Goal: Obtain resource: Download file/media

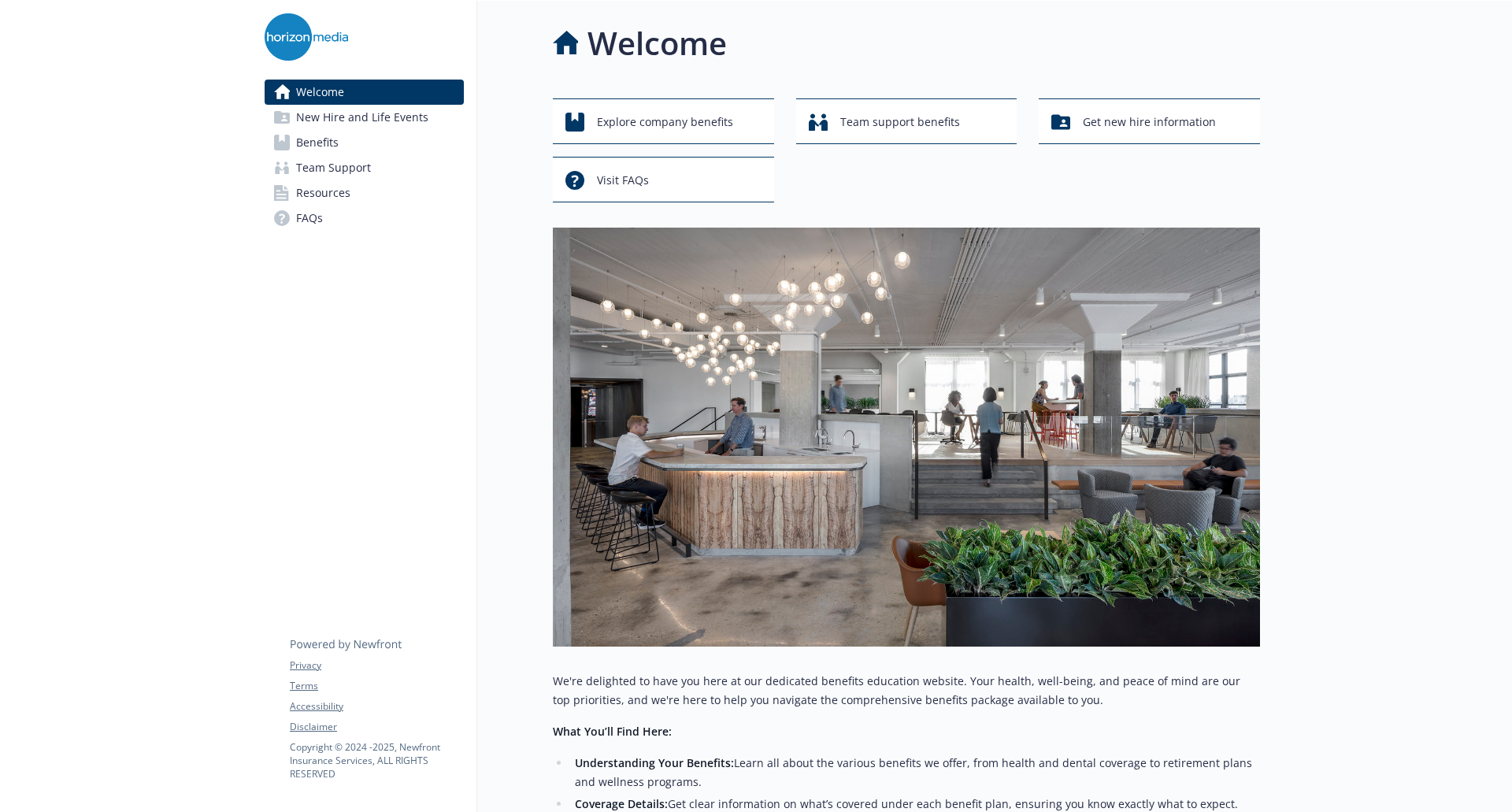
click at [1340, 341] on div at bounding box center [1386, 576] width 252 height 1152
click at [703, 129] on span "Explore company benefits" at bounding box center [665, 122] width 136 height 30
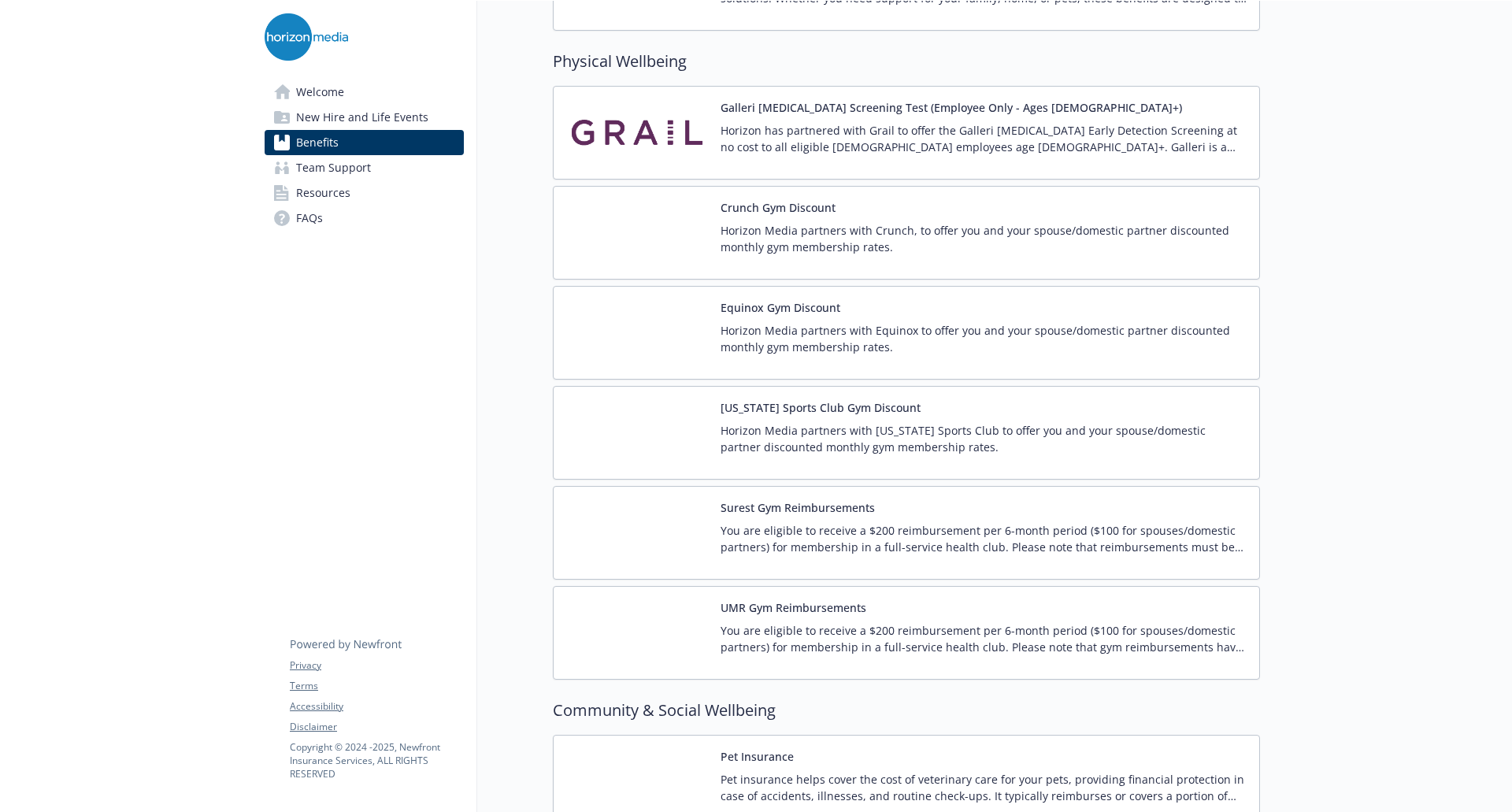
scroll to position [3465, 0]
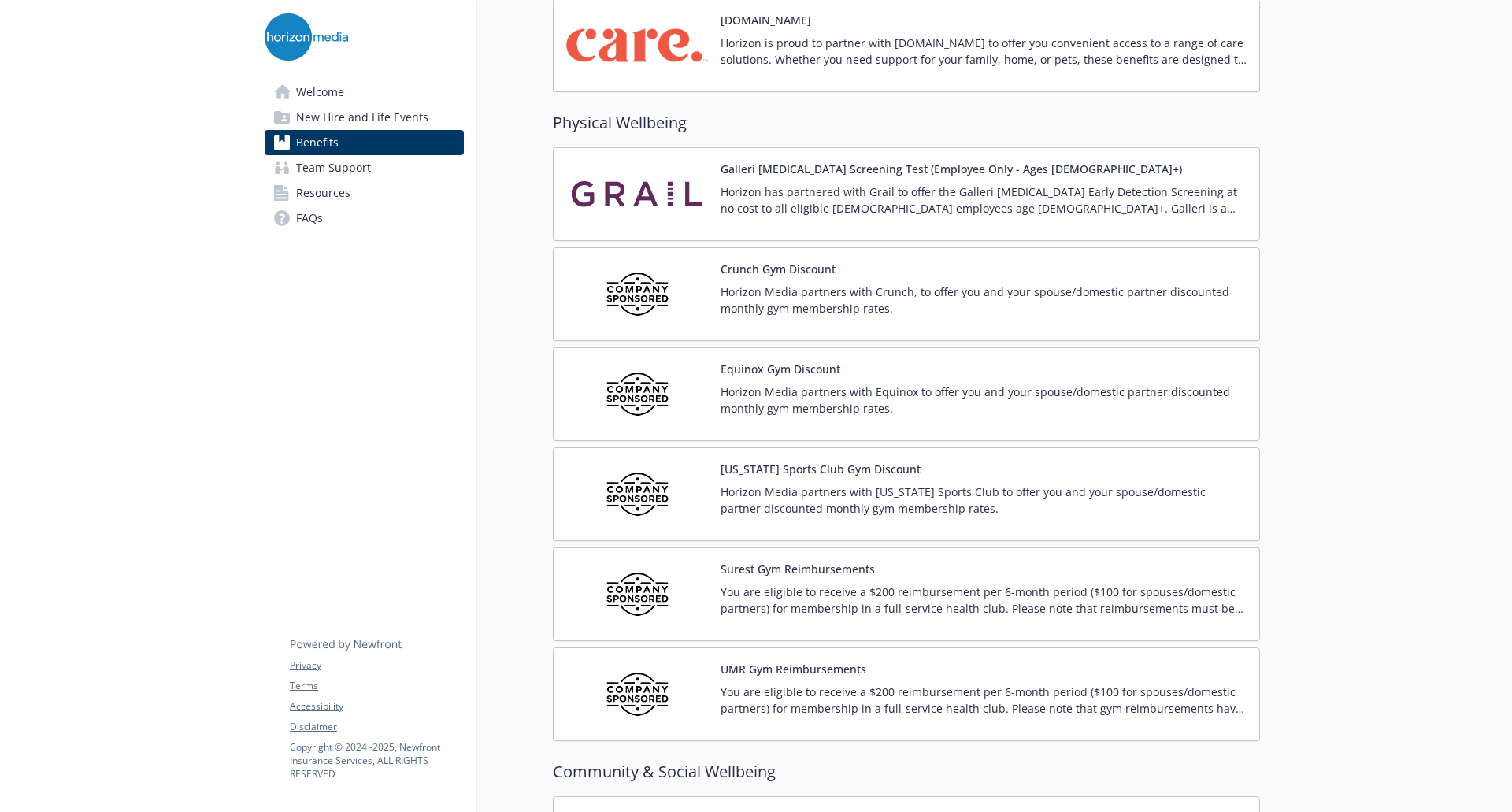
click at [805, 589] on p "You are eligible to receive a $200 reimbursement per 6-month period ($100 for s…" at bounding box center [984, 600] width 526 height 33
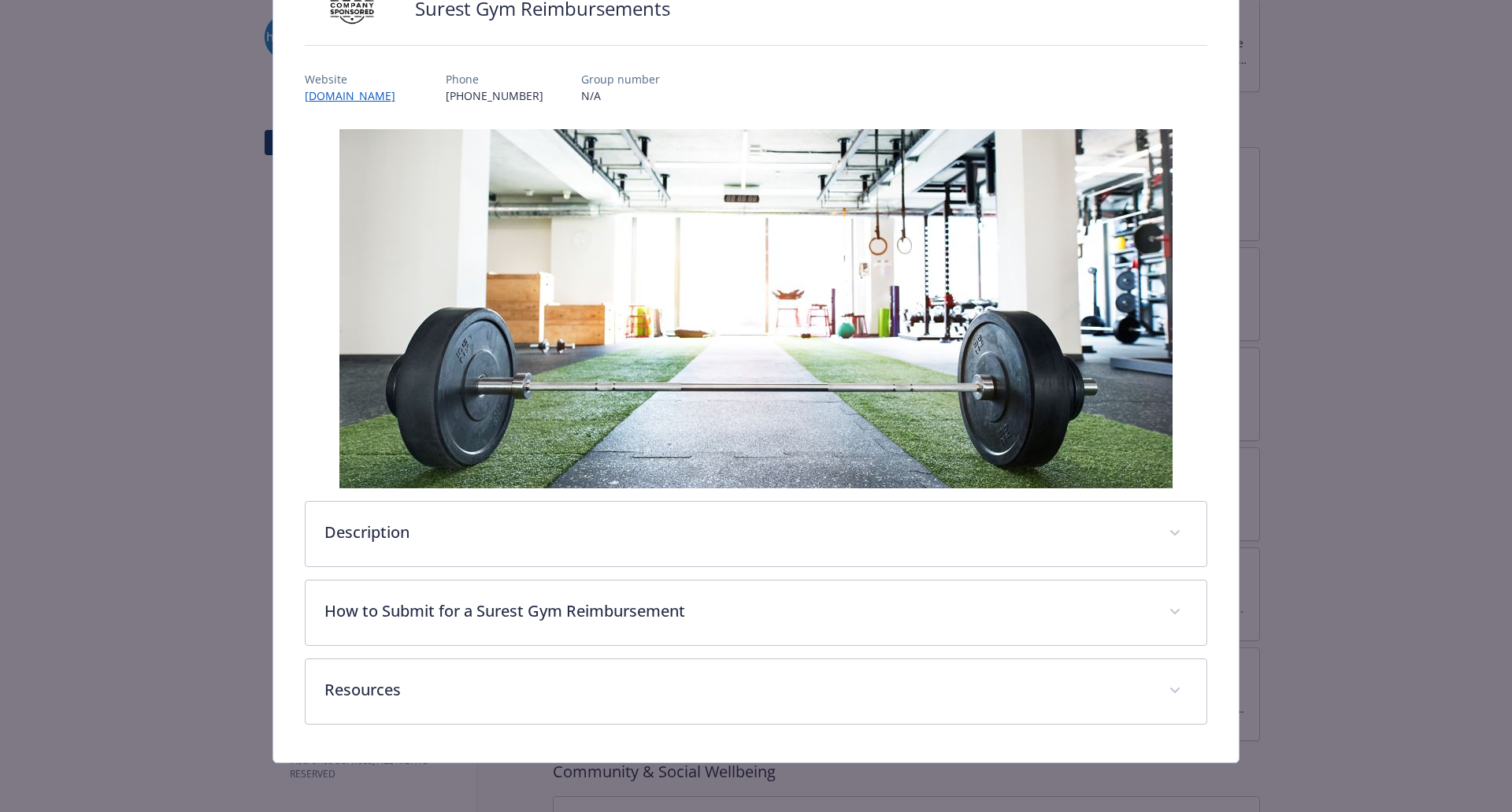
scroll to position [152, 0]
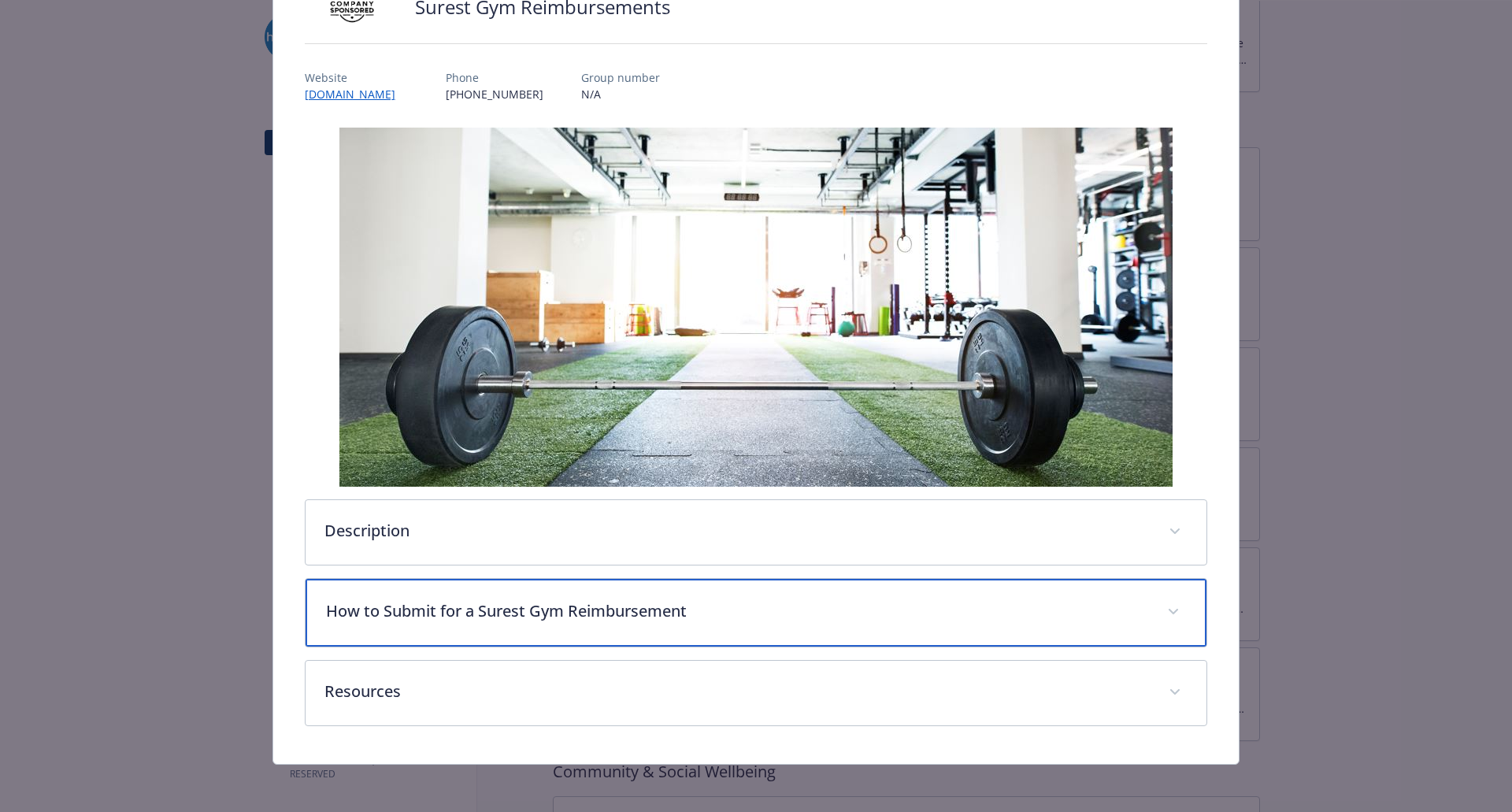
click at [629, 617] on p "How to Submit for a Surest Gym Reimbursement" at bounding box center [738, 611] width 823 height 24
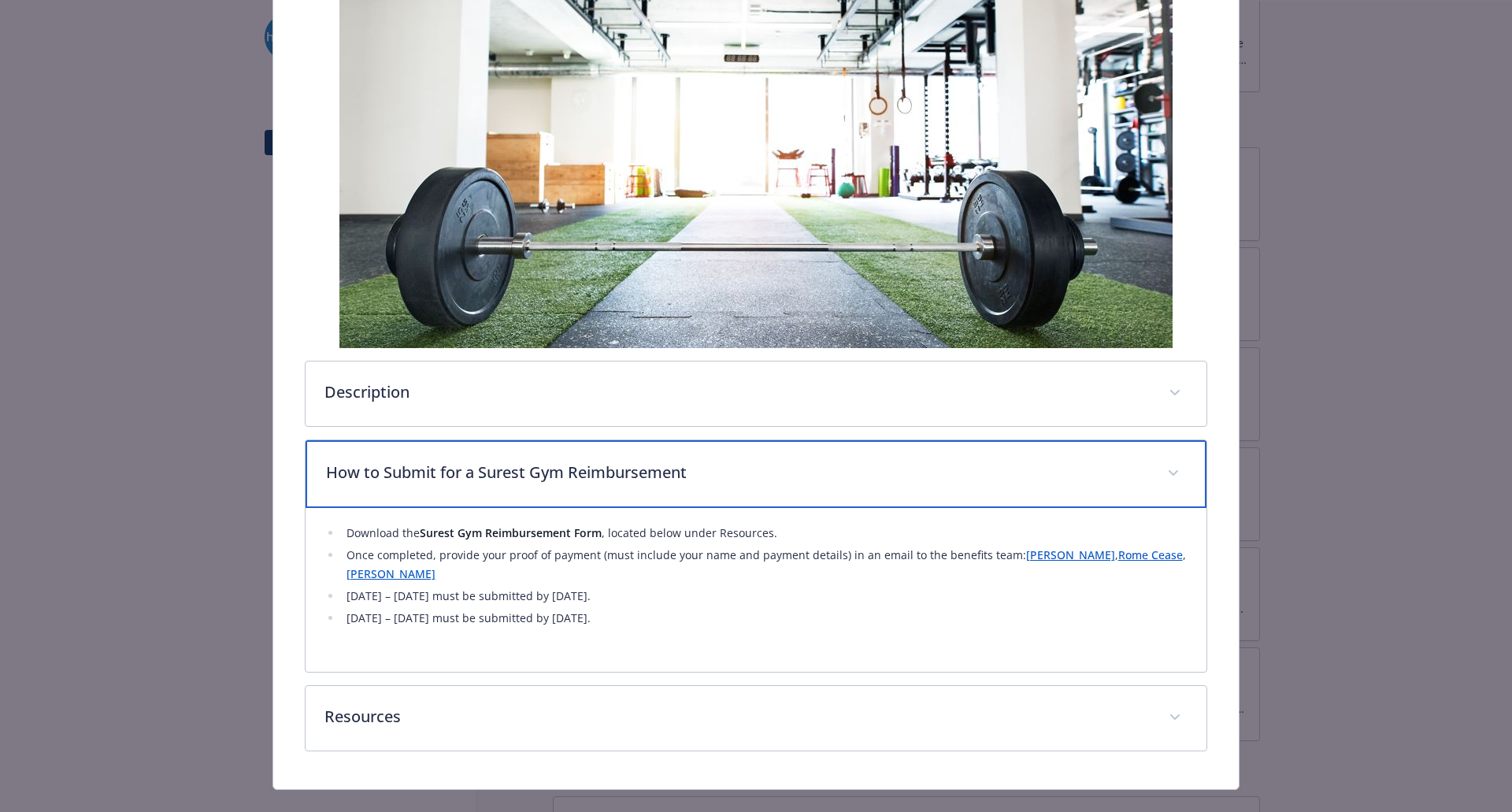
scroll to position [319, 0]
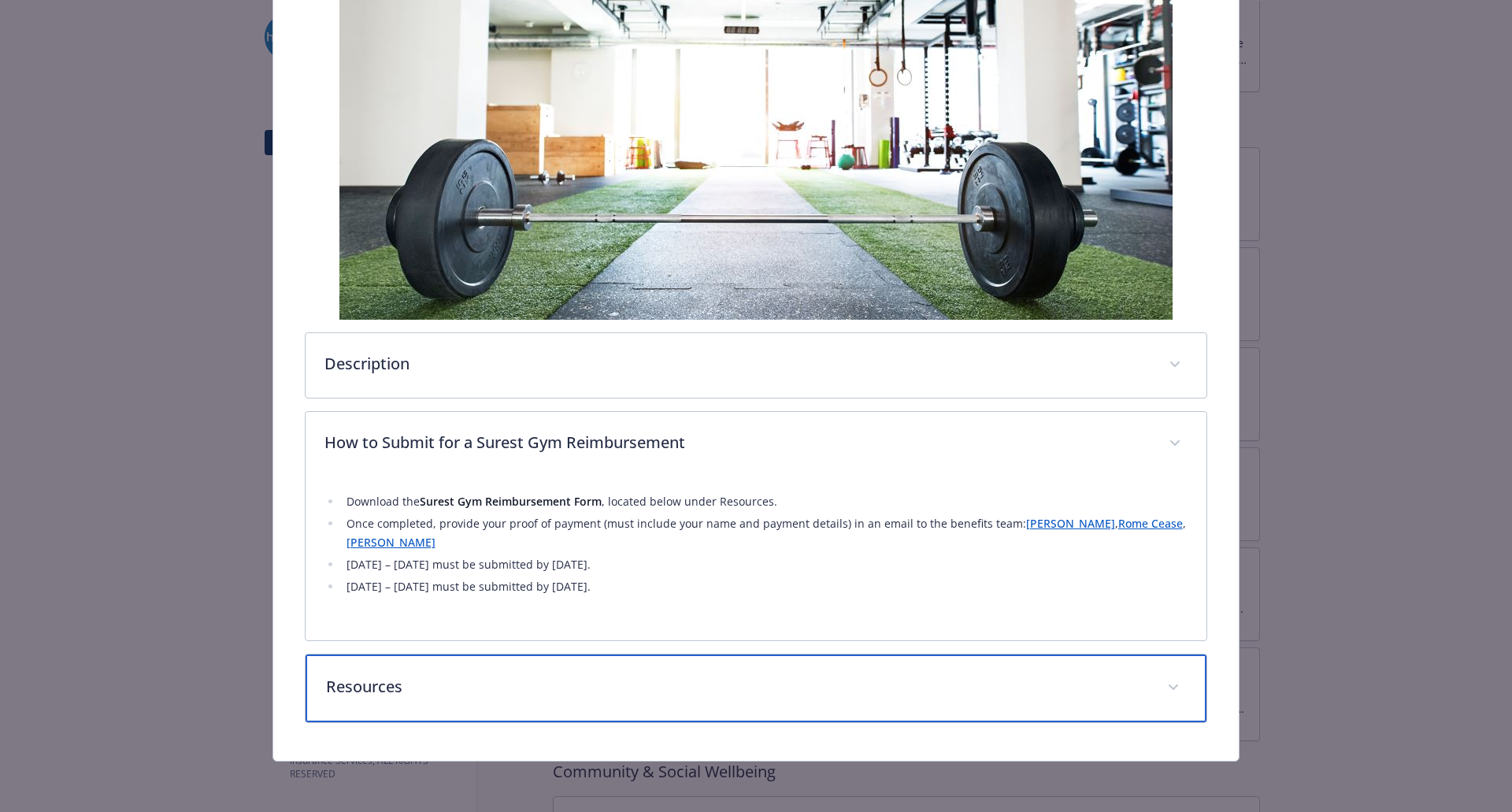
click at [524, 693] on p "Resources" at bounding box center [738, 686] width 823 height 24
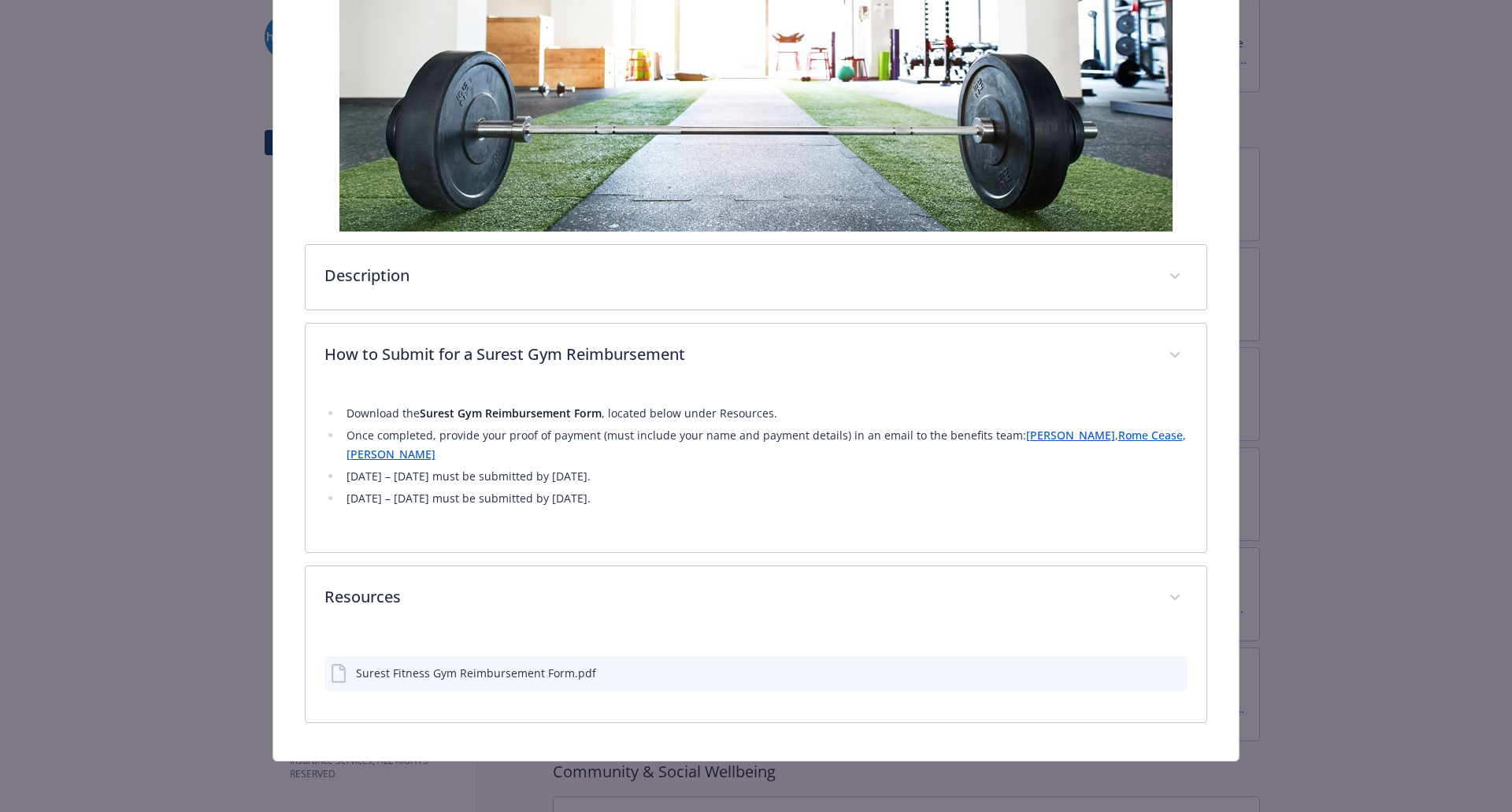
click at [531, 676] on div "Surest Fitness Gym Reimbursement Form.pdf" at bounding box center [476, 672] width 241 height 16
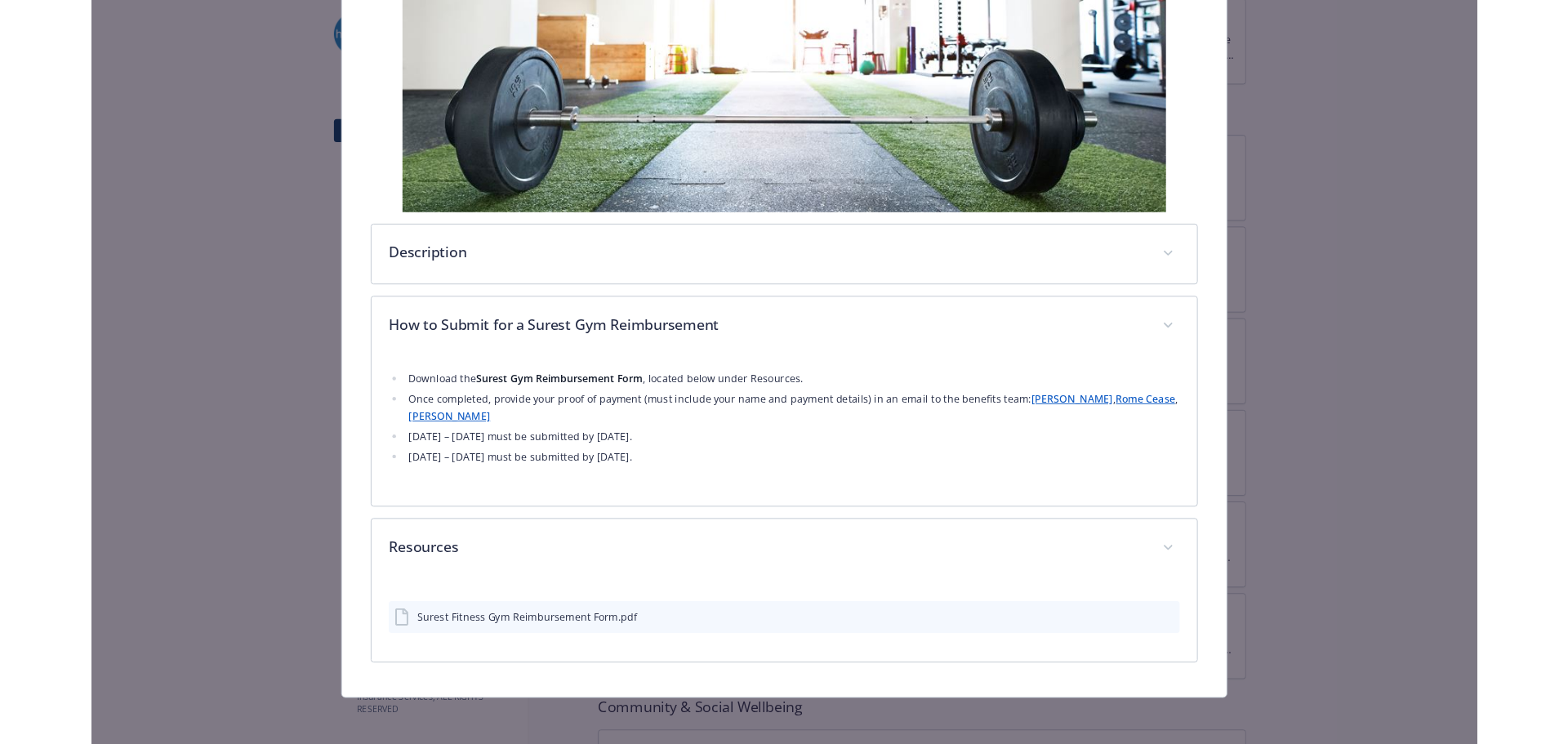
scroll to position [422, 0]
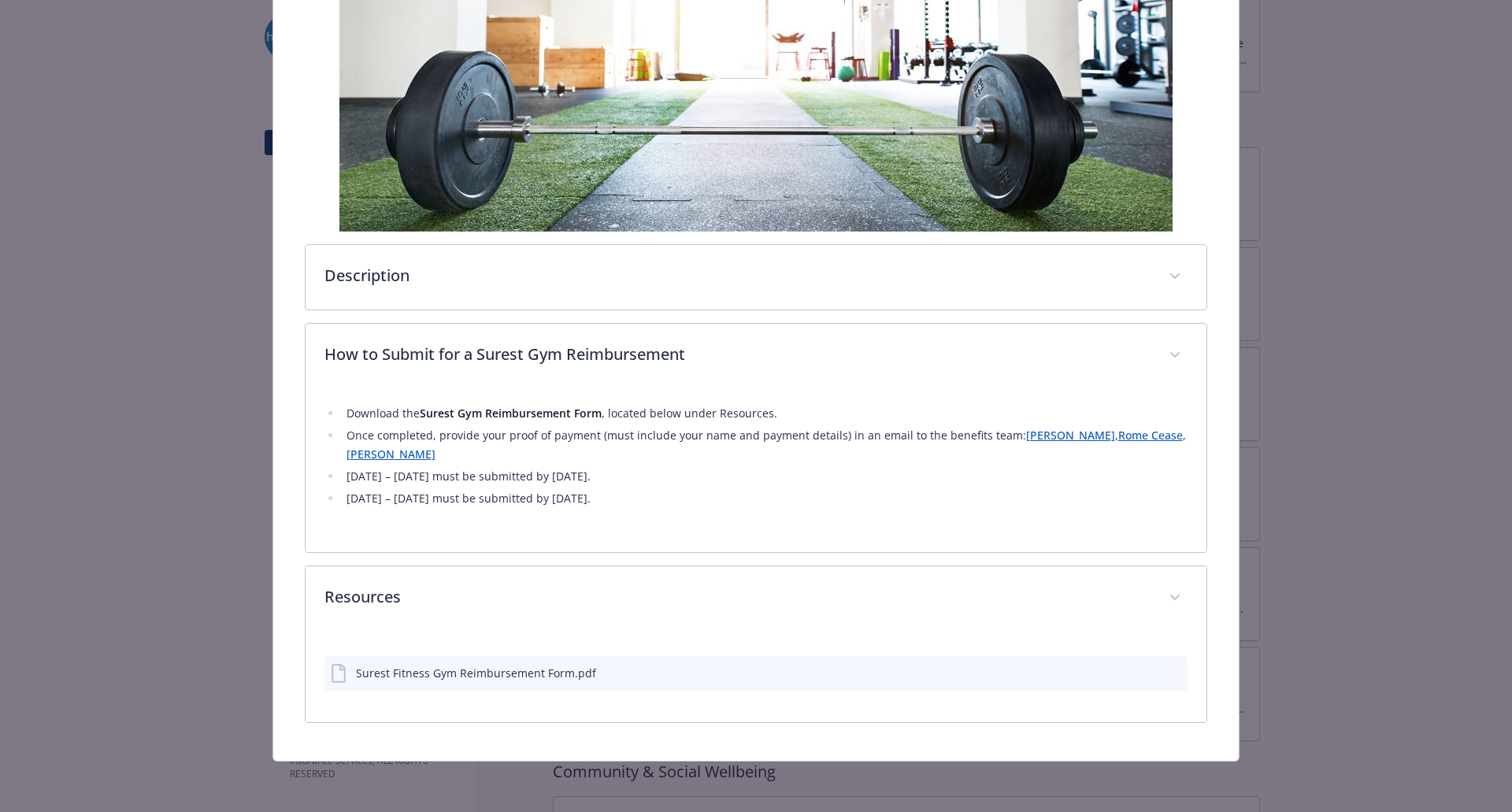
click at [1141, 671] on icon "download file" at bounding box center [1147, 671] width 12 height 12
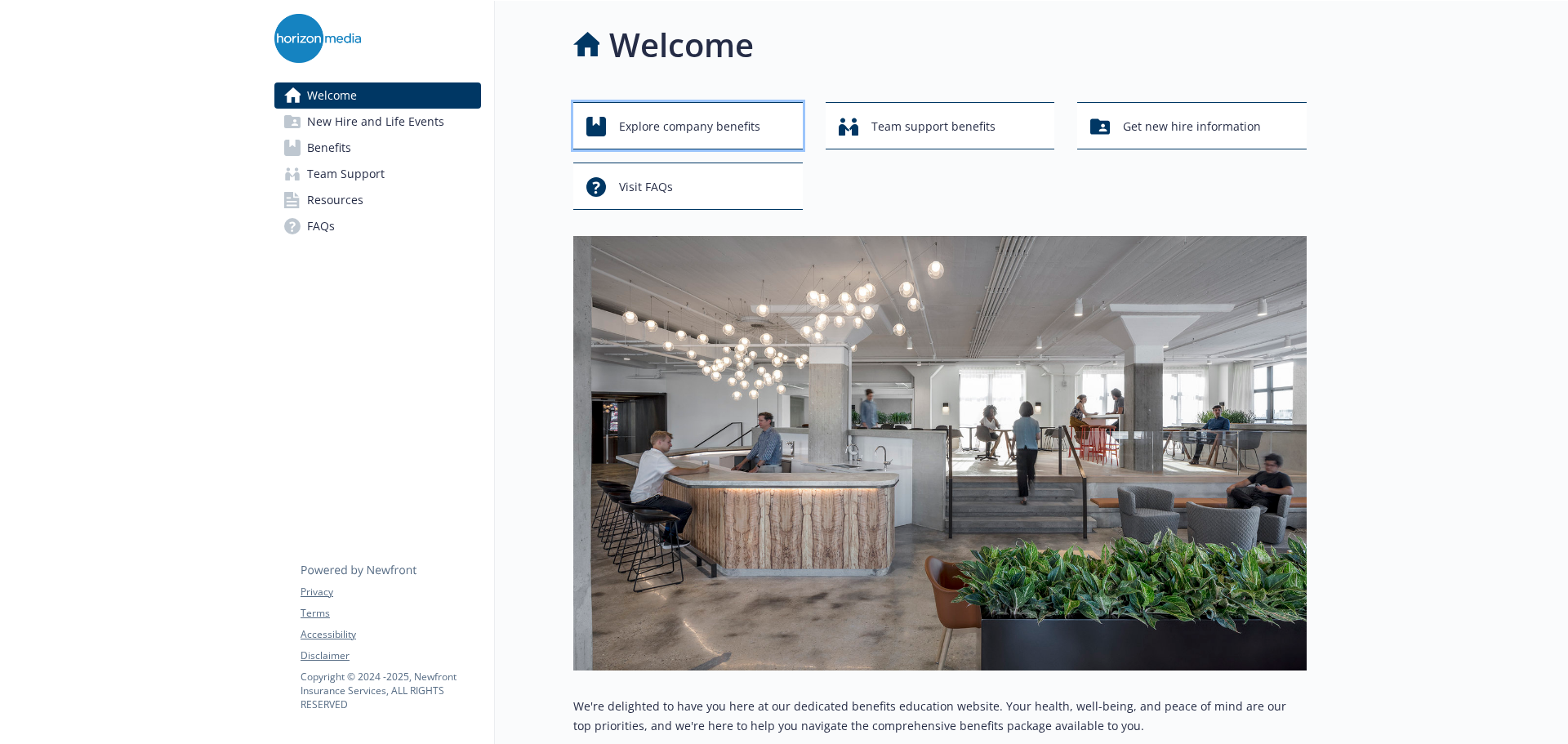
click at [736, 129] on span "Explore company benefits" at bounding box center [690, 126] width 141 height 31
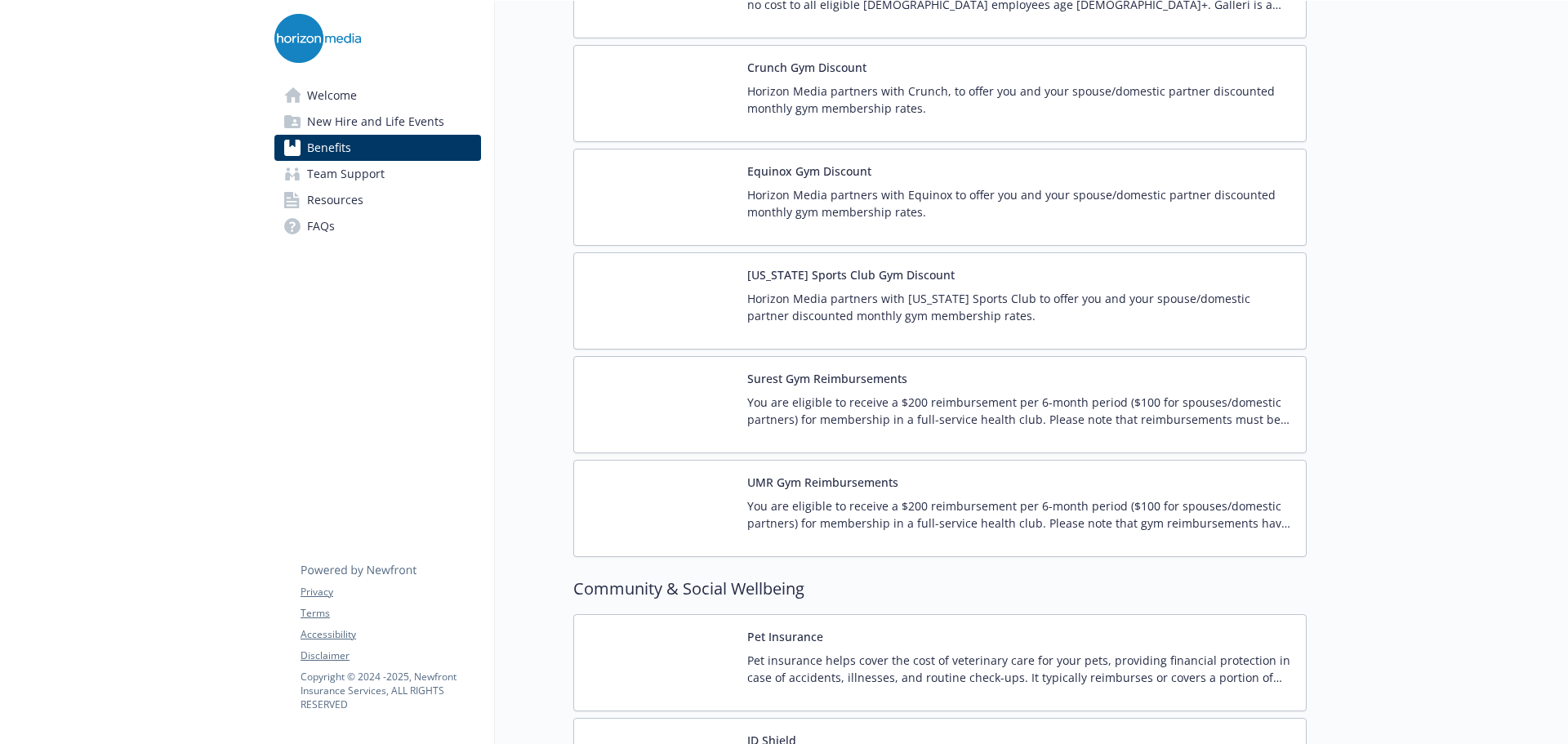
scroll to position [3742, 0]
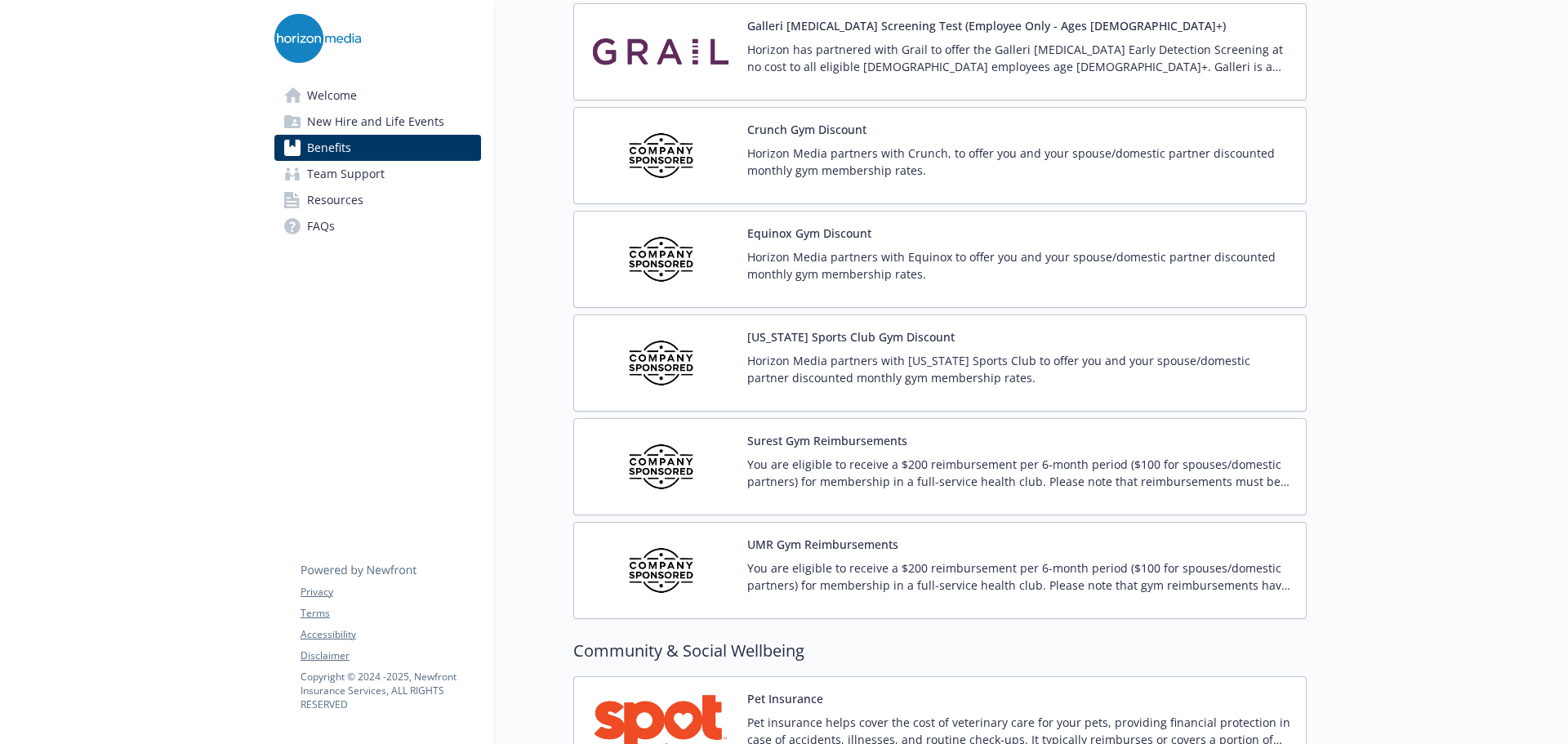
click at [903, 461] on p "You are eligible to receive a $200 reimbursement per 6-month period ($100 for s…" at bounding box center [1020, 472] width 546 height 34
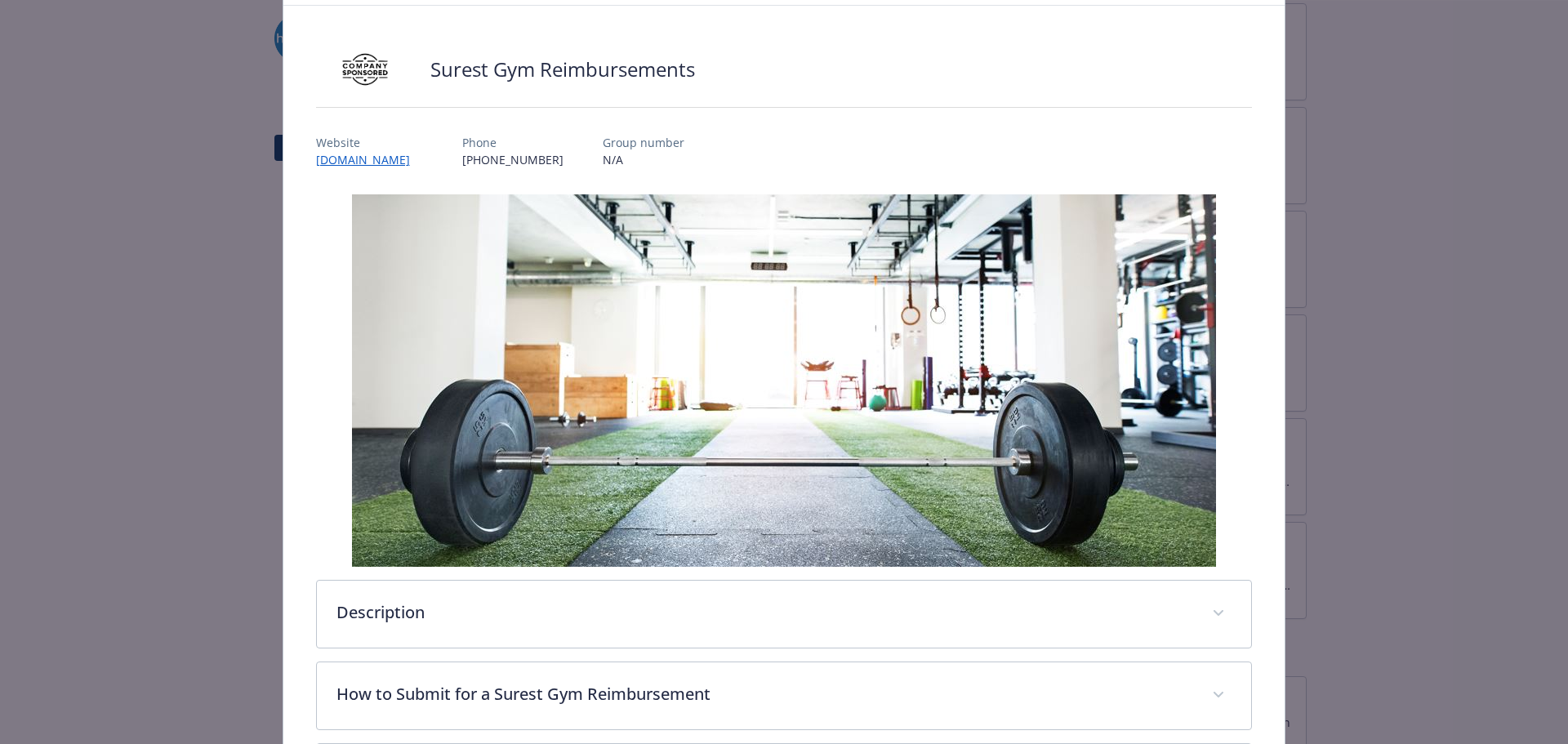
scroll to position [255, 0]
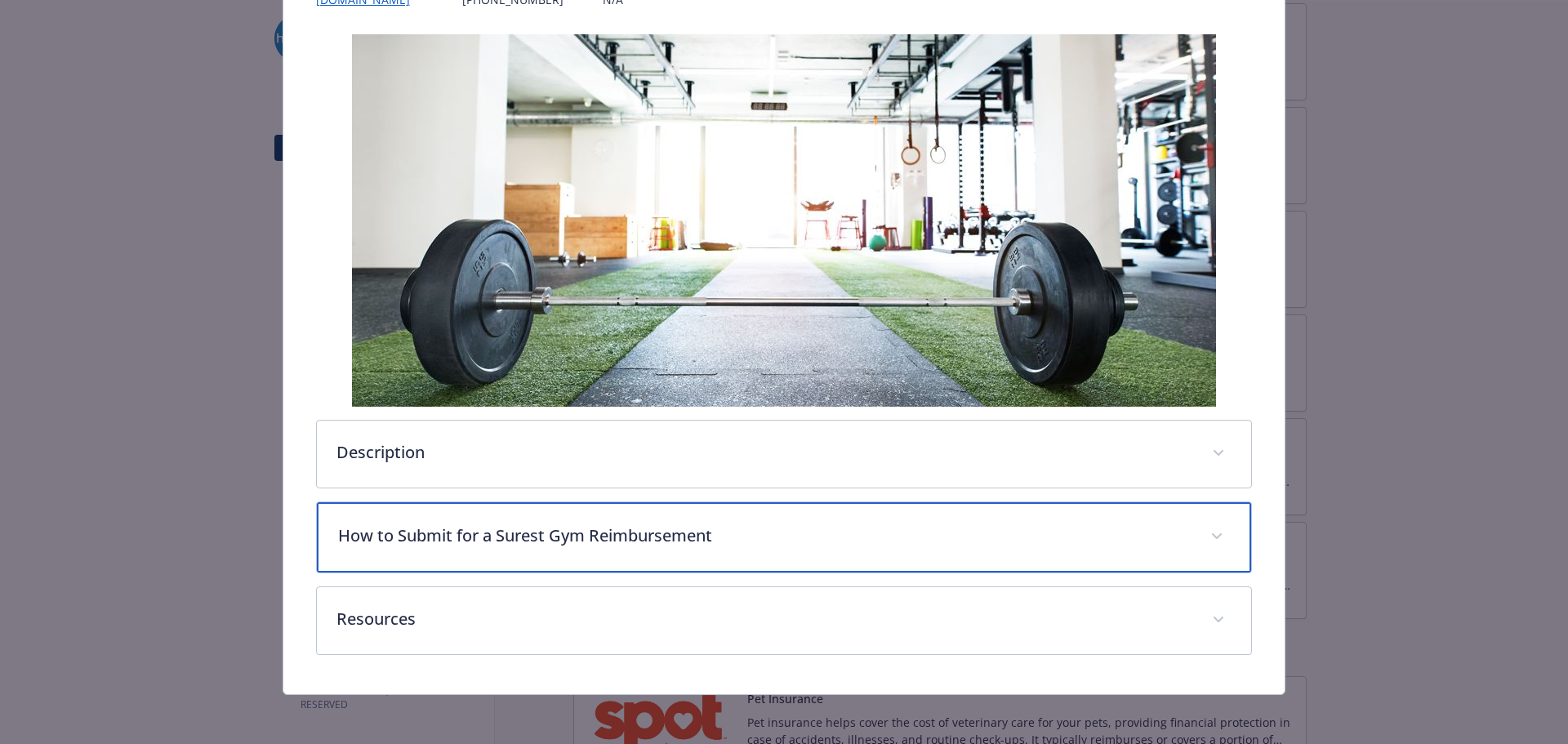
click at [732, 544] on p "How to Submit for a Surest Gym Reimbursement" at bounding box center [765, 535] width 853 height 25
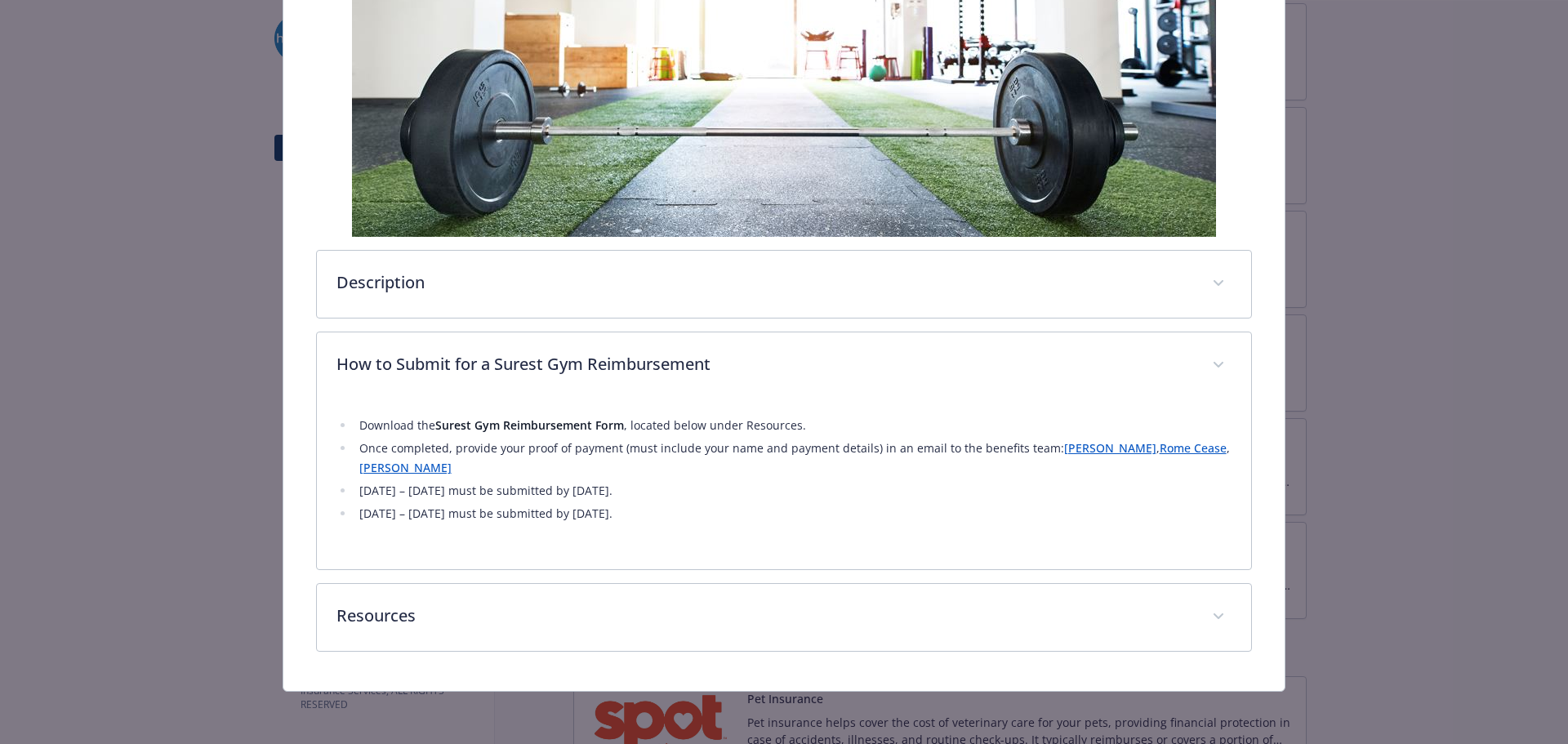
scroll to position [426, 0]
